Goal: Information Seeking & Learning: Learn about a topic

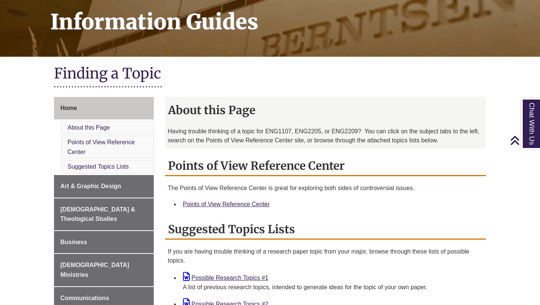
scroll to position [112, 0]
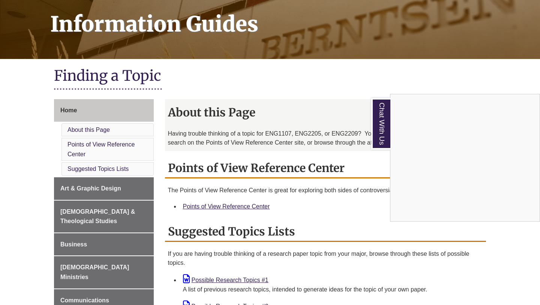
click at [488, 268] on div "About this Page Having trouble thinking of a topic for ENG1107, ENG2205, or ENG…" at bounding box center [325, 210] width 333 height 222
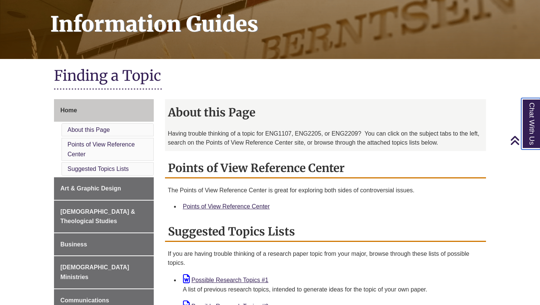
scroll to position [163, 0]
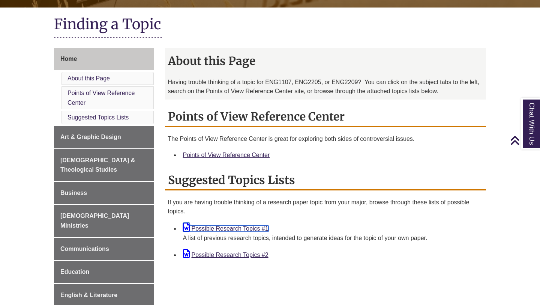
click at [243, 229] on link "Possible Research Topics #1" at bounding box center [226, 228] width 86 height 6
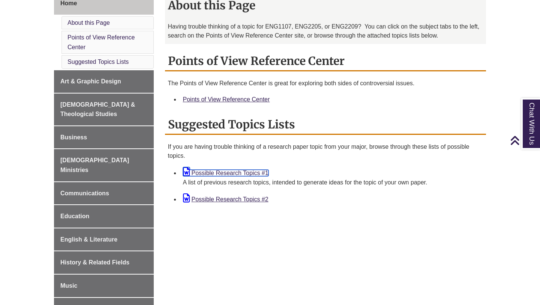
scroll to position [221, 0]
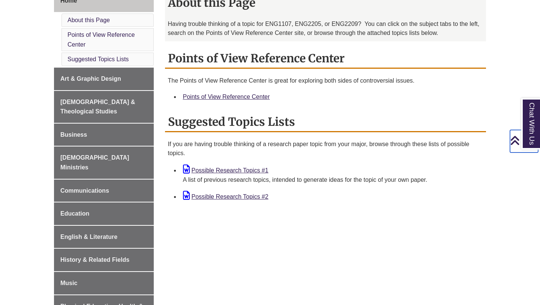
click at [514, 141] on icon "Back to Top" at bounding box center [515, 140] width 10 height 11
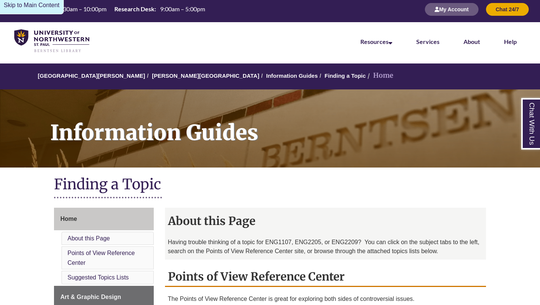
scroll to position [0, 0]
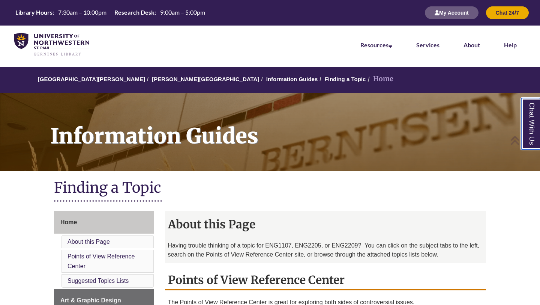
click at [533, 140] on link "Chat With Us" at bounding box center [530, 123] width 19 height 51
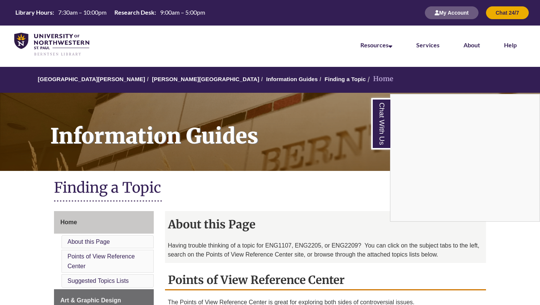
click at [439, 20] on div "My Account Chat 24/7" at bounding box center [473, 13] width 111 height 26
click at [439, 10] on button "My Account" at bounding box center [452, 12] width 54 height 13
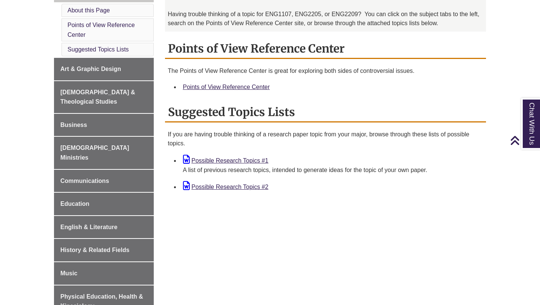
scroll to position [230, 0]
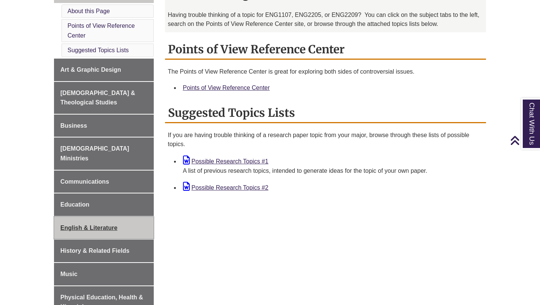
click at [106, 224] on span "English & Literature" at bounding box center [88, 227] width 57 height 6
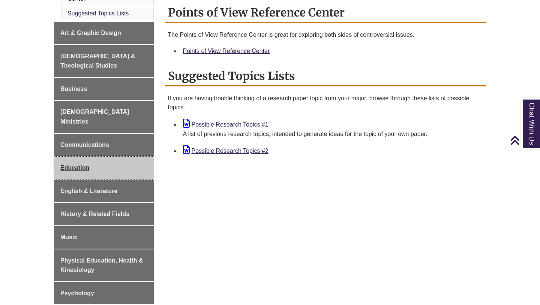
scroll to position [266, 0]
